Goal: Information Seeking & Learning: Understand process/instructions

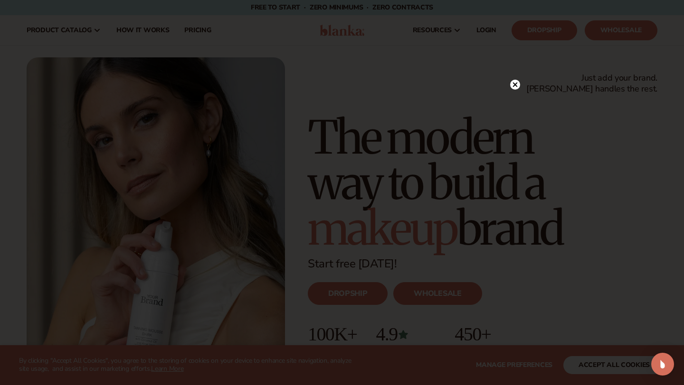
click at [515, 83] on circle at bounding box center [515, 85] width 10 height 10
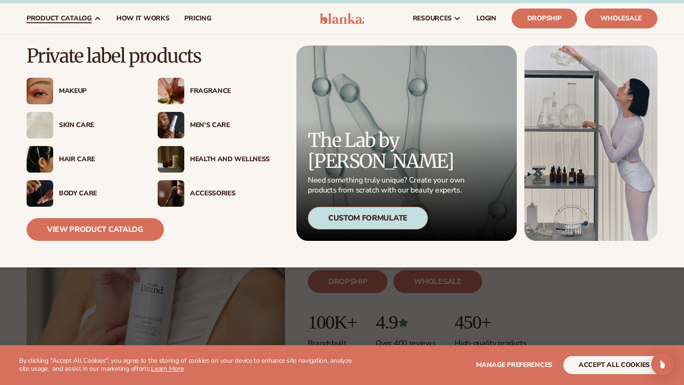
scroll to position [16, 0]
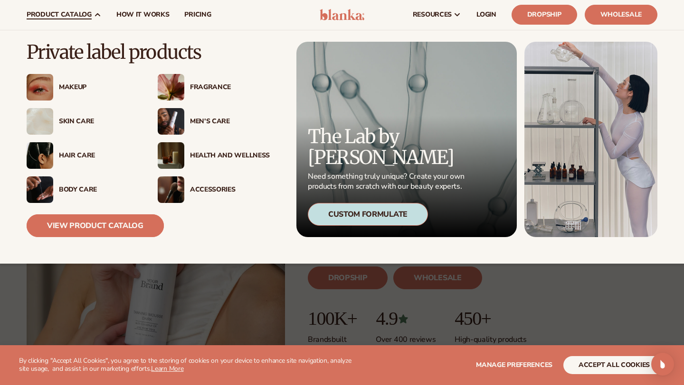
click at [134, 224] on link "View Product Catalog" at bounding box center [95, 226] width 137 height 23
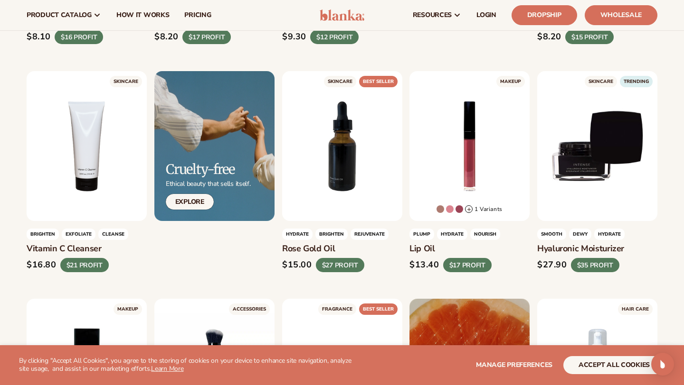
scroll to position [457, 0]
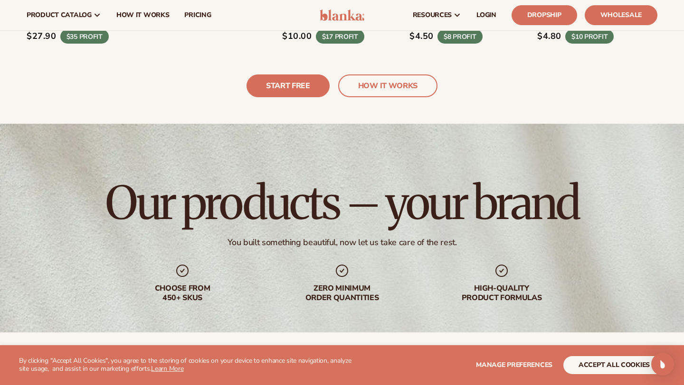
scroll to position [2299, 0]
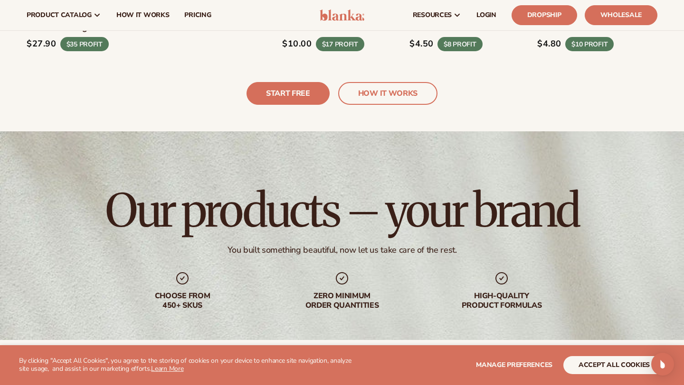
click at [361, 90] on link "HOW IT WORKS" at bounding box center [387, 93] width 99 height 23
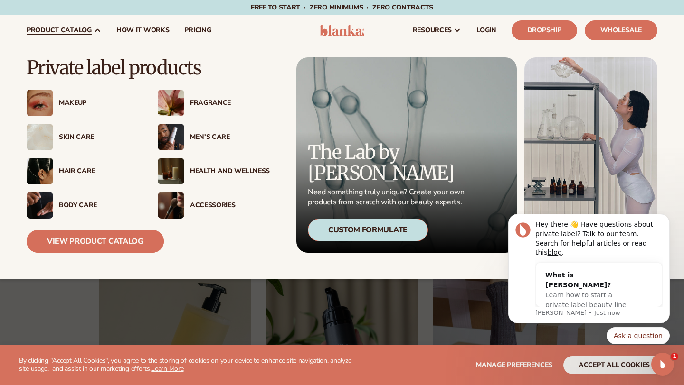
click at [92, 243] on link "View Product Catalog" at bounding box center [95, 241] width 137 height 23
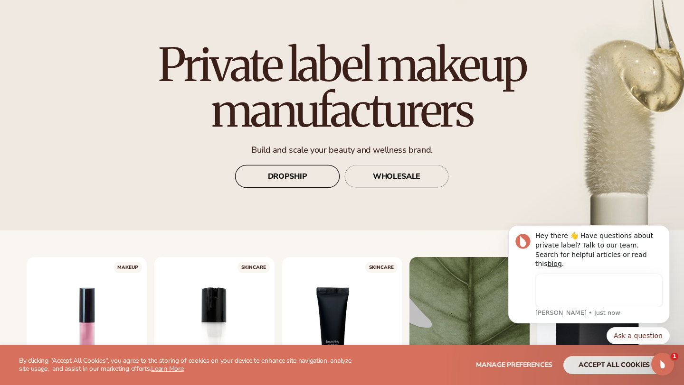
click at [268, 176] on link "DROPSHIP" at bounding box center [287, 176] width 104 height 23
